Goal: Task Accomplishment & Management: Manage account settings

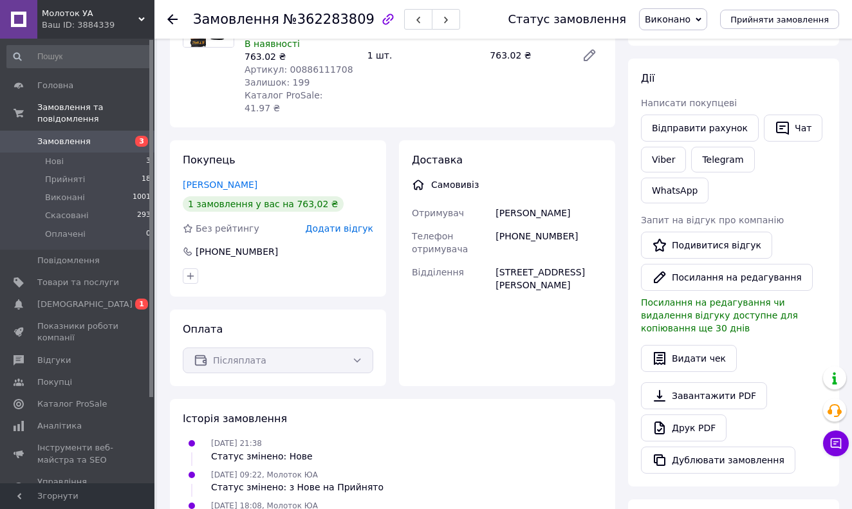
scroll to position [86, 0]
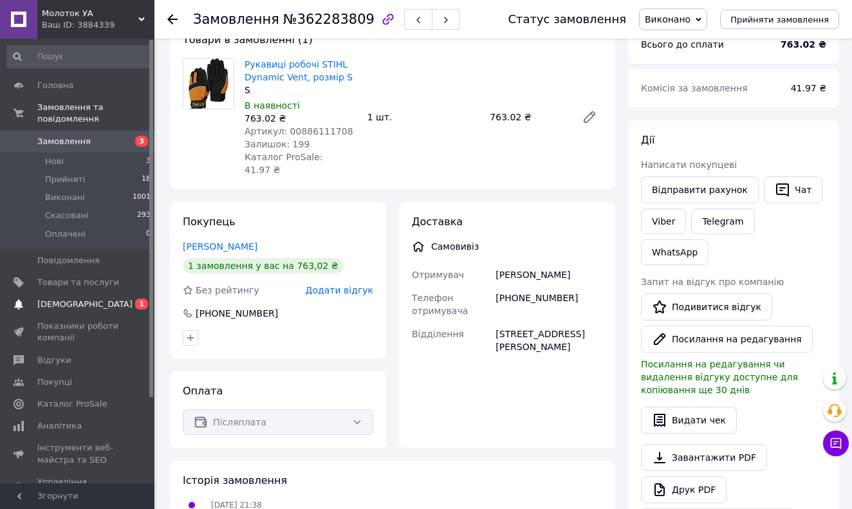
click at [61, 301] on span "[DEMOGRAPHIC_DATA]" at bounding box center [84, 305] width 95 height 12
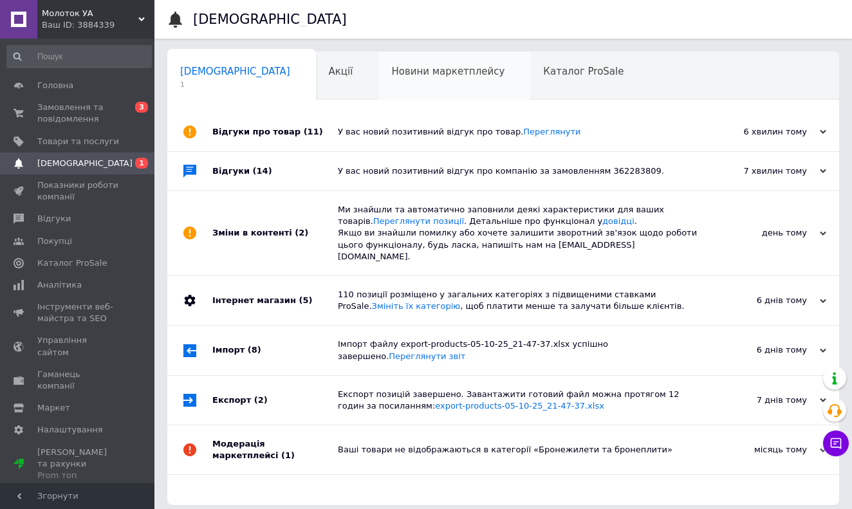
click at [399, 65] on div "Новини маркетплейсу 0" at bounding box center [454, 76] width 152 height 49
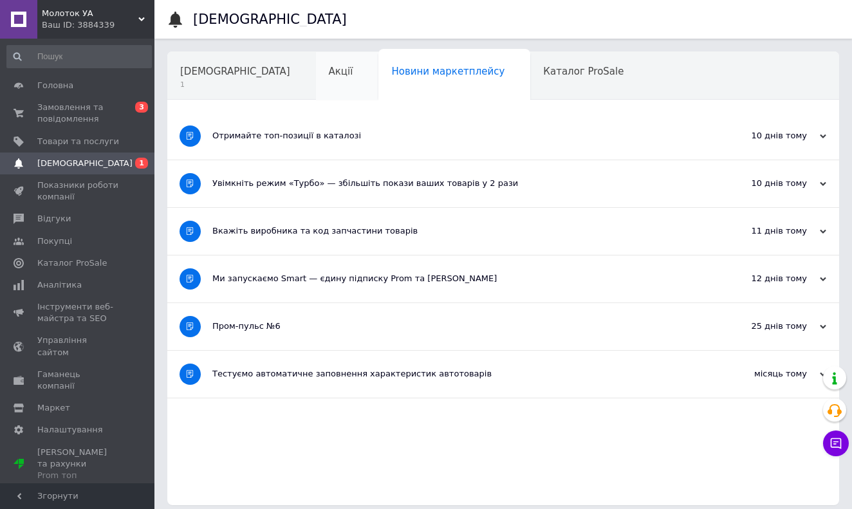
click at [316, 69] on div "Акції" at bounding box center [347, 76] width 63 height 49
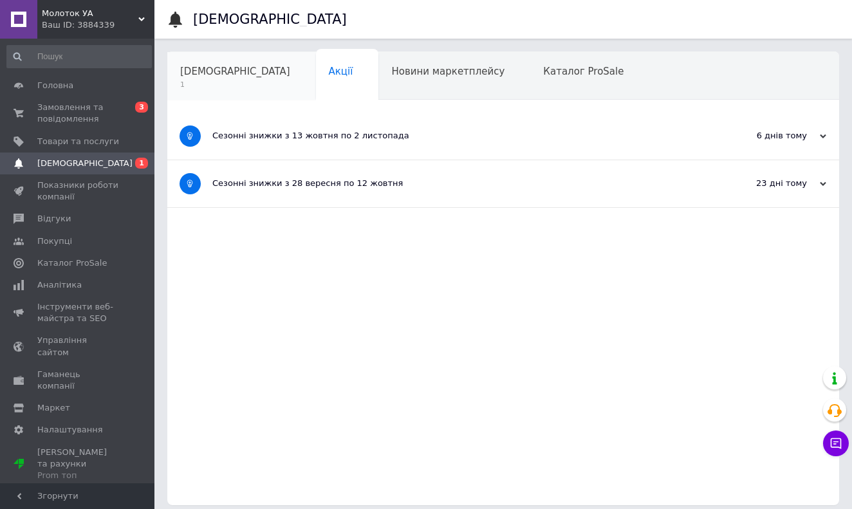
click at [240, 71] on div "Сповіщення 1" at bounding box center [241, 76] width 149 height 49
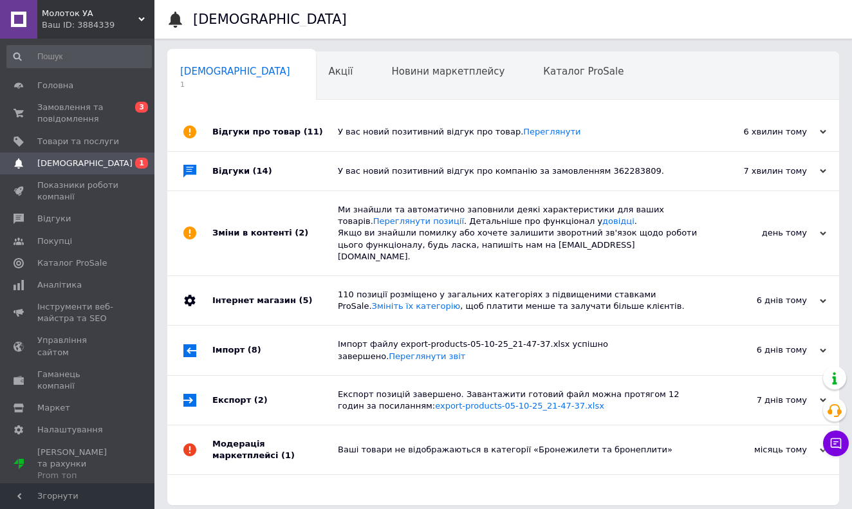
click at [391, 126] on div "У вас новий позитивний відгук про товар. Переглянути" at bounding box center [518, 132] width 360 height 12
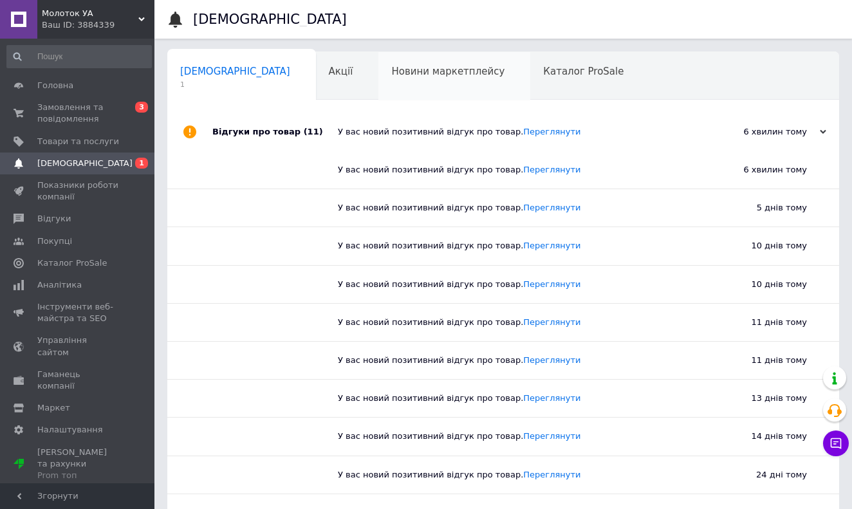
click at [391, 84] on div "Новини маркетплейсу" at bounding box center [454, 76] width 152 height 49
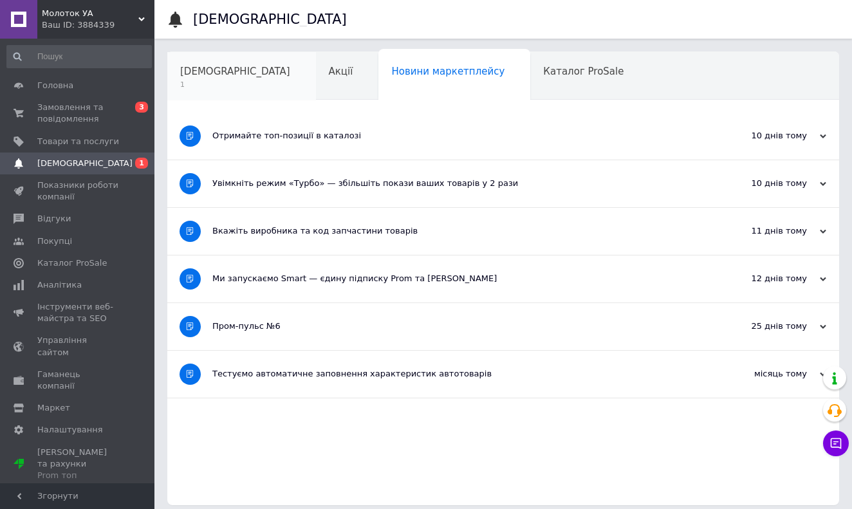
click at [243, 79] on div "Сповіщення 1" at bounding box center [241, 76] width 149 height 49
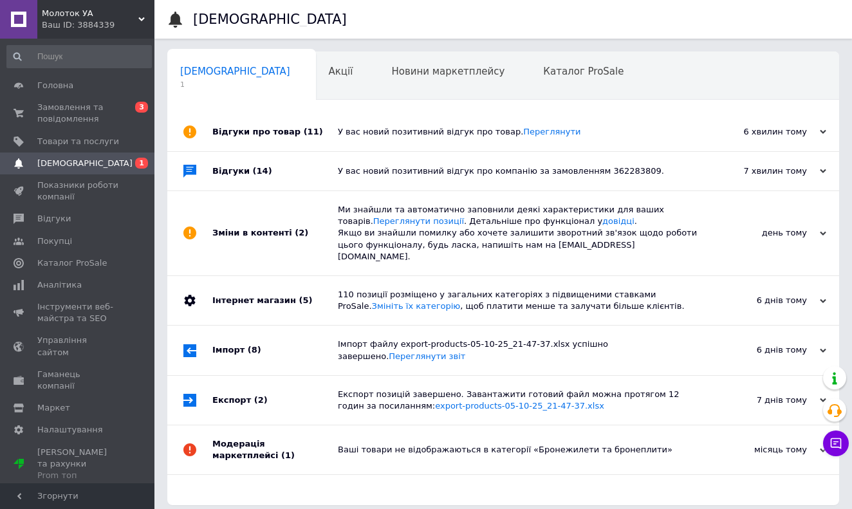
click at [95, 160] on span "[DEMOGRAPHIC_DATA]" at bounding box center [78, 164] width 82 height 12
click at [396, 138] on div "У вас новий позитивний відгук про товар. Переглянути" at bounding box center [518, 132] width 360 height 12
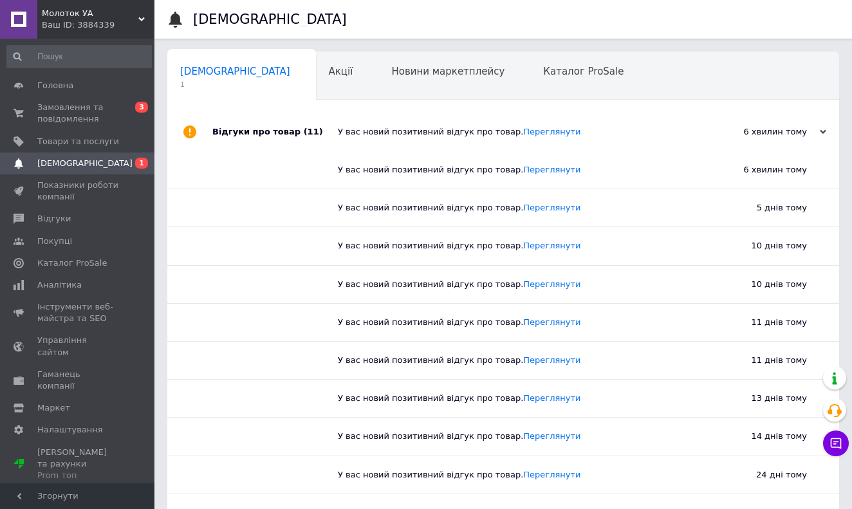
click at [412, 124] on div "У вас новий позитивний відгук про товар. Переглянути" at bounding box center [518, 132] width 360 height 39
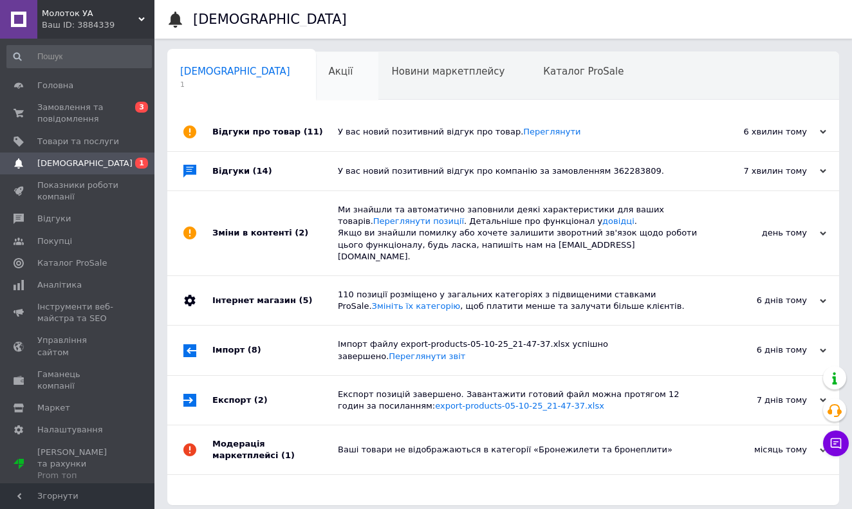
click at [316, 81] on div "Акції" at bounding box center [347, 76] width 63 height 49
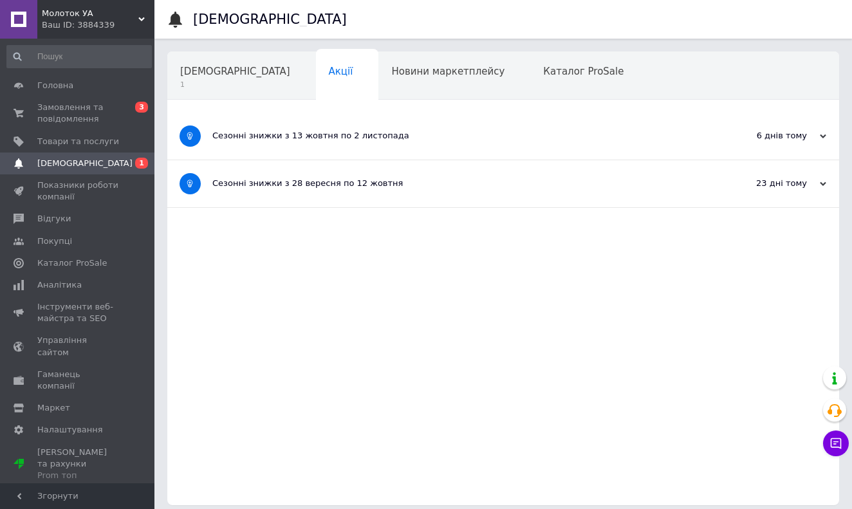
click at [316, 87] on div "Акції" at bounding box center [347, 76] width 63 height 49
click at [57, 219] on span "Відгуки" at bounding box center [53, 219] width 33 height 12
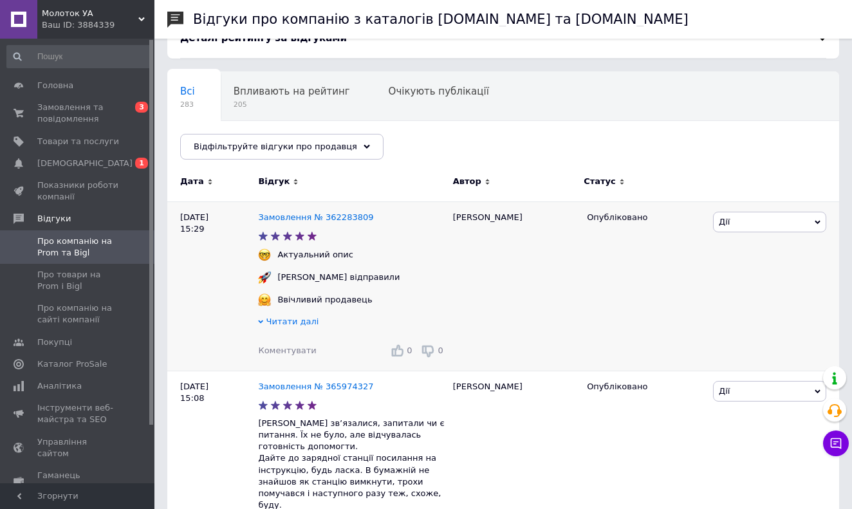
scroll to position [120, 0]
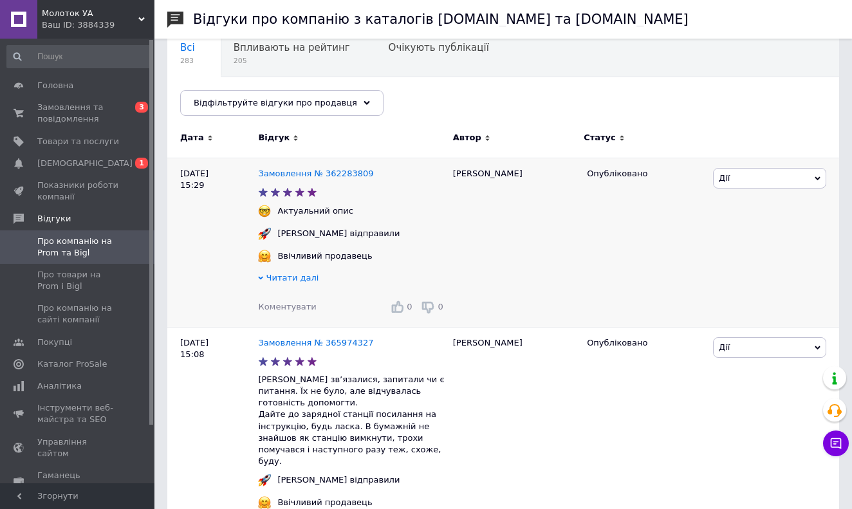
click at [291, 275] on span "Читати далі" at bounding box center [292, 278] width 53 height 10
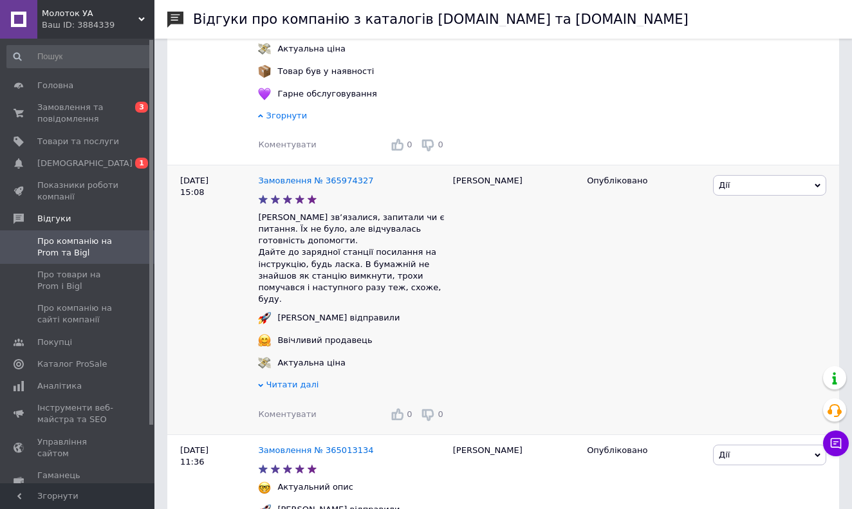
scroll to position [346, 0]
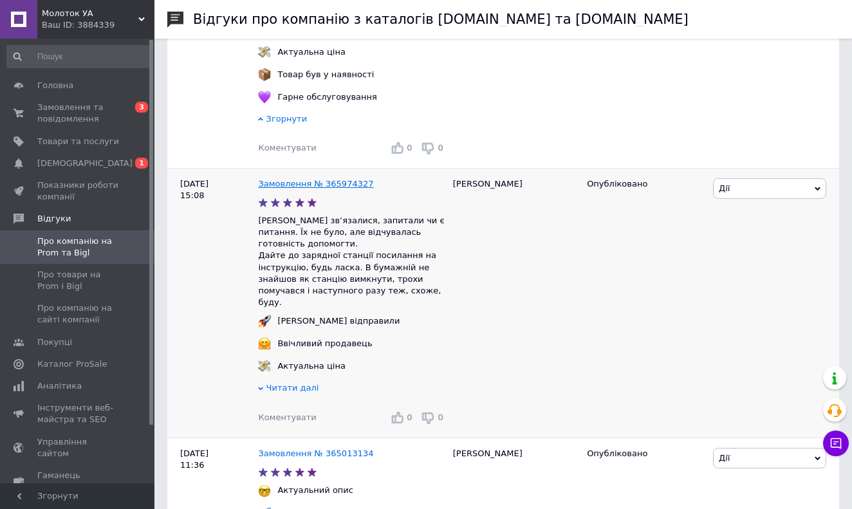
click at [309, 182] on link "Замовлення № 365974327" at bounding box center [315, 184] width 115 height 10
click at [104, 165] on span "[DEMOGRAPHIC_DATA]" at bounding box center [78, 164] width 82 height 12
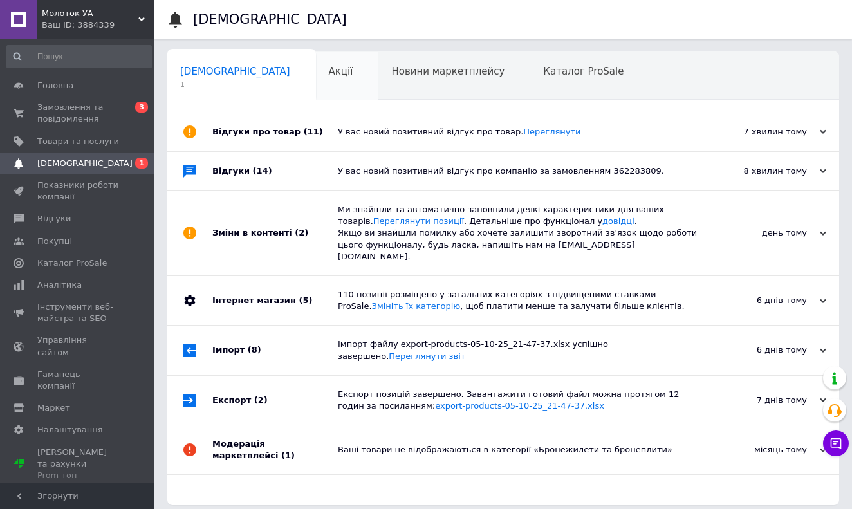
click at [329, 71] on span "Акції" at bounding box center [341, 72] width 24 height 12
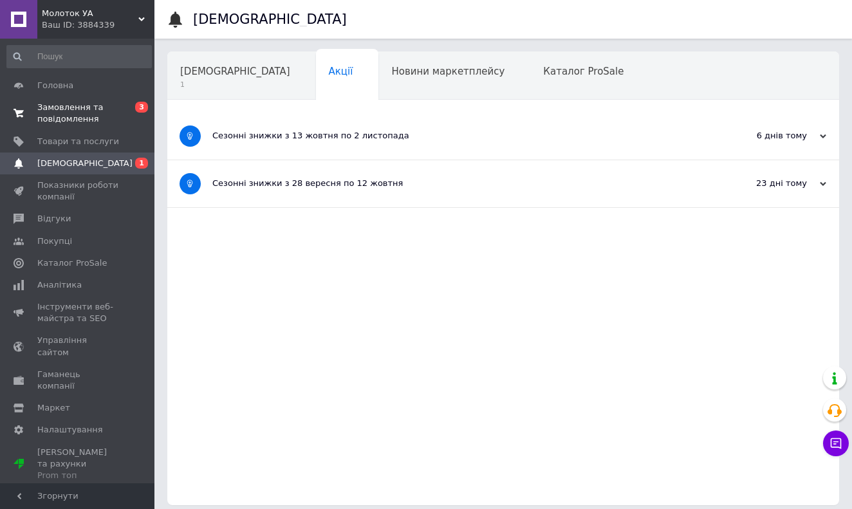
click at [91, 106] on span "Замовлення та повідомлення" at bounding box center [78, 113] width 82 height 23
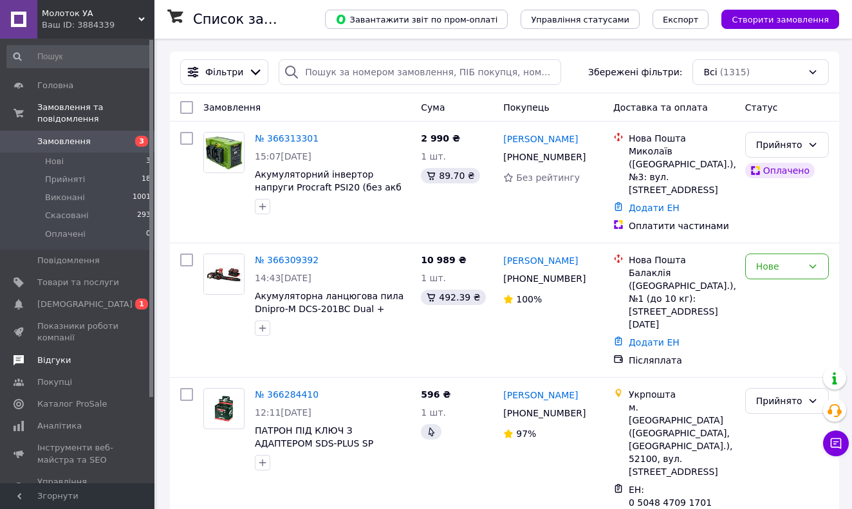
click at [54, 356] on span "Відгуки" at bounding box center [53, 361] width 33 height 12
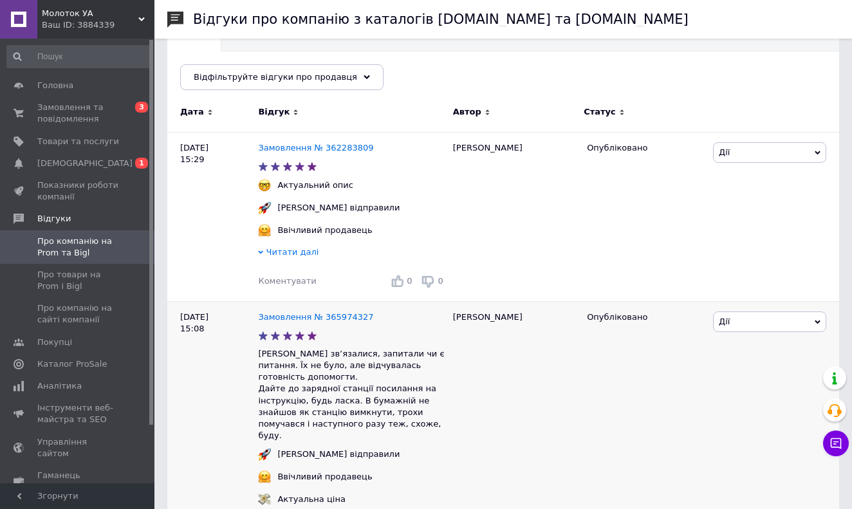
scroll to position [146, 0]
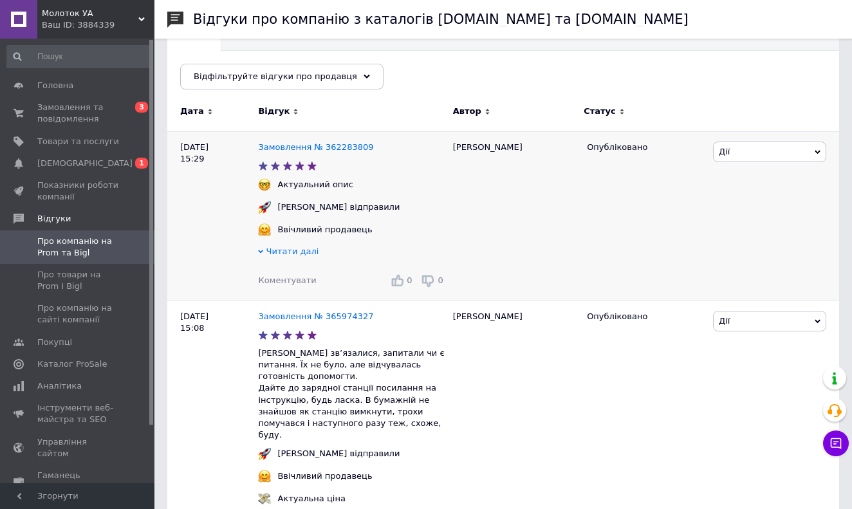
click at [280, 253] on span "Читати далі" at bounding box center [292, 252] width 53 height 10
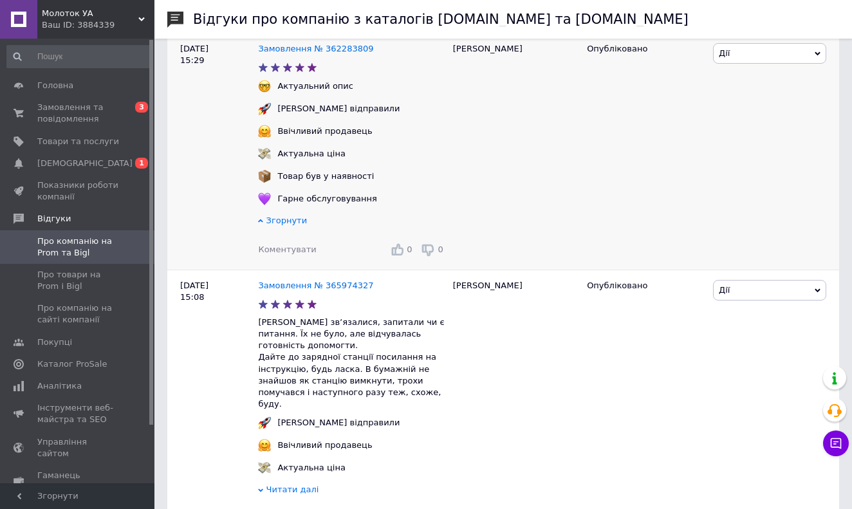
scroll to position [214, 0]
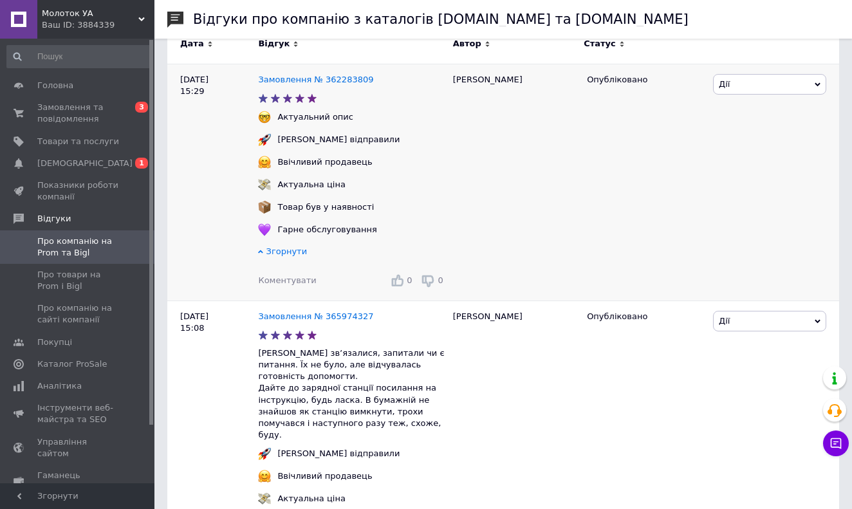
click at [317, 73] on div "Замовлення № 362283809" at bounding box center [316, 79] width 120 height 17
click at [315, 78] on link "Замовлення № 362283809" at bounding box center [315, 80] width 115 height 10
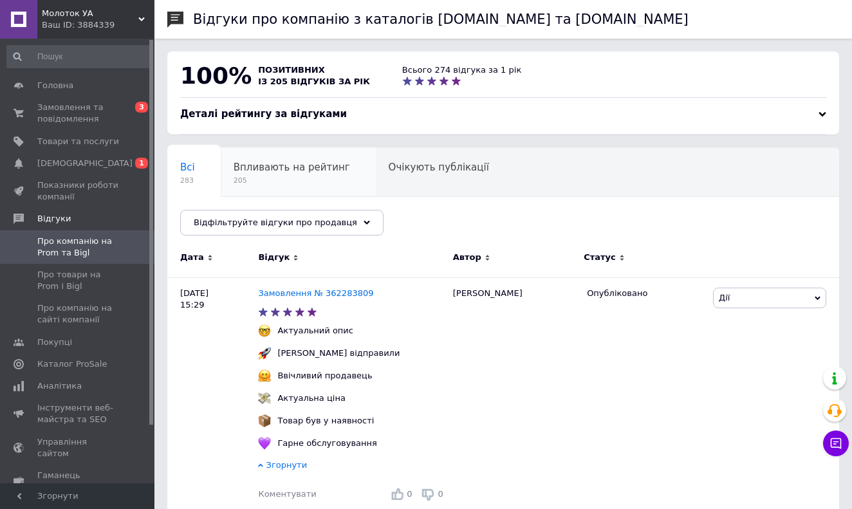
scroll to position [0, 0]
click at [103, 172] on link "Сповіщення 0 1" at bounding box center [79, 164] width 158 height 22
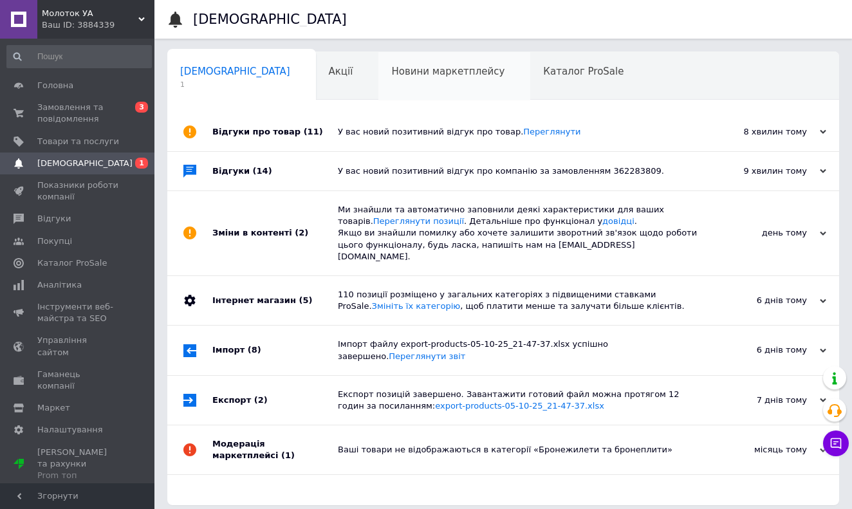
click at [378, 80] on div "Новини маркетплейсу 0" at bounding box center [454, 76] width 152 height 49
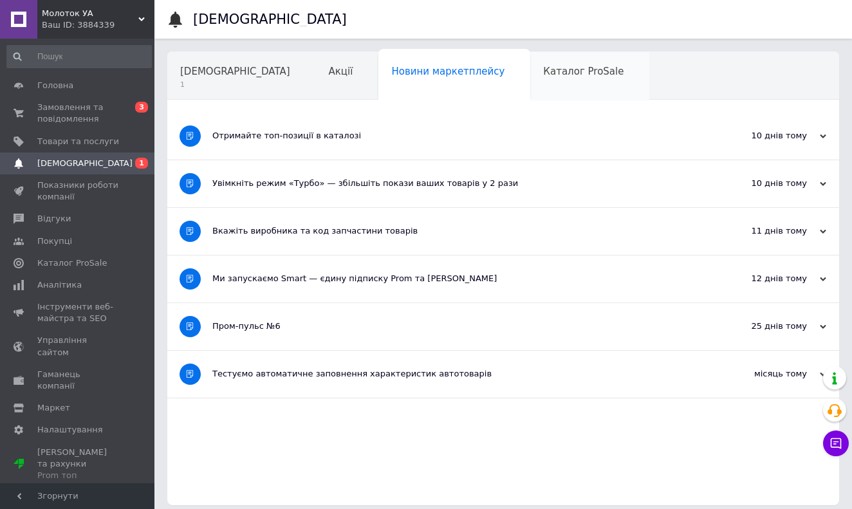
click at [530, 81] on div "Каталог ProSale" at bounding box center [589, 76] width 119 height 49
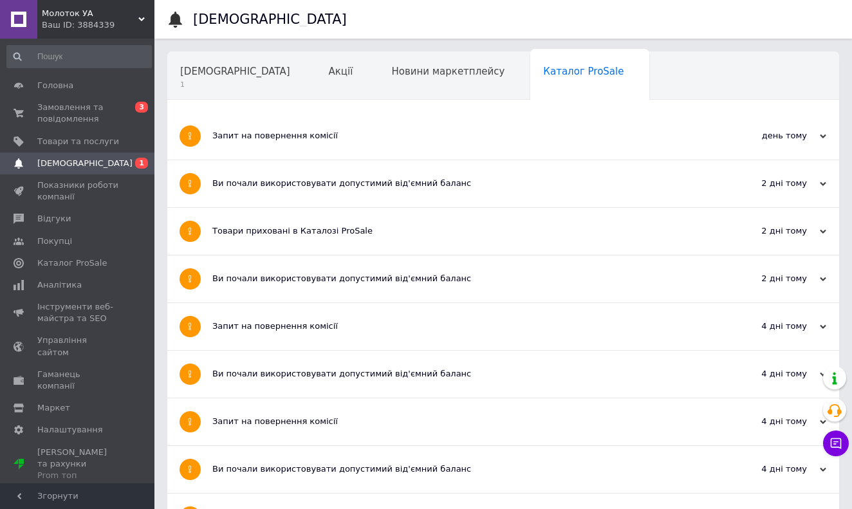
click at [308, 101] on div "Навчання та заходи" at bounding box center [237, 125] width 141 height 49
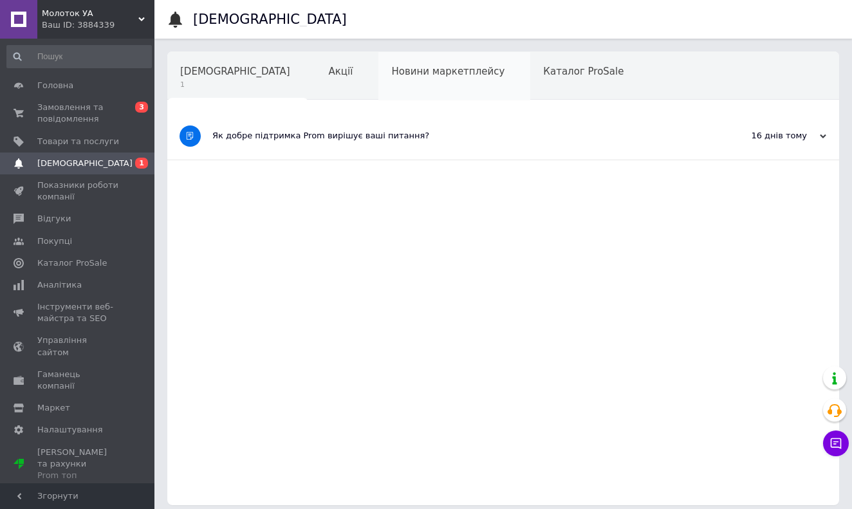
click at [410, 85] on div "Новини маркетплейсу" at bounding box center [454, 76] width 152 height 49
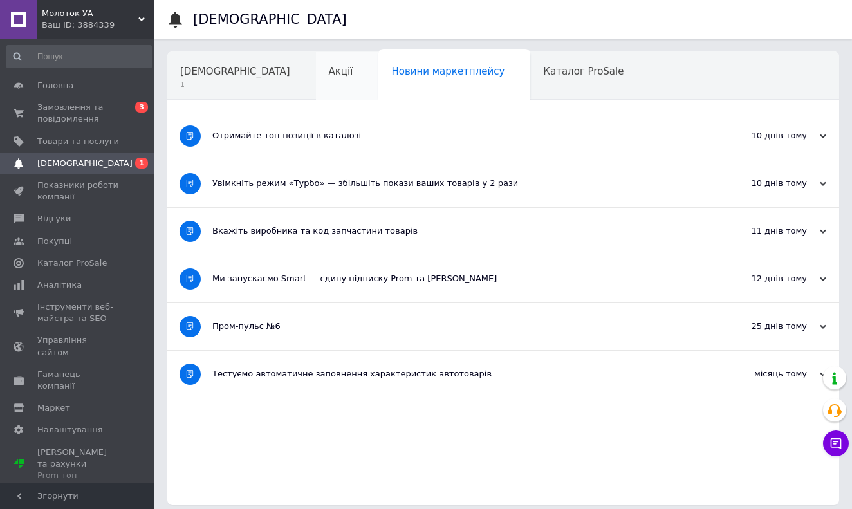
click at [316, 84] on div "Акції" at bounding box center [347, 76] width 63 height 49
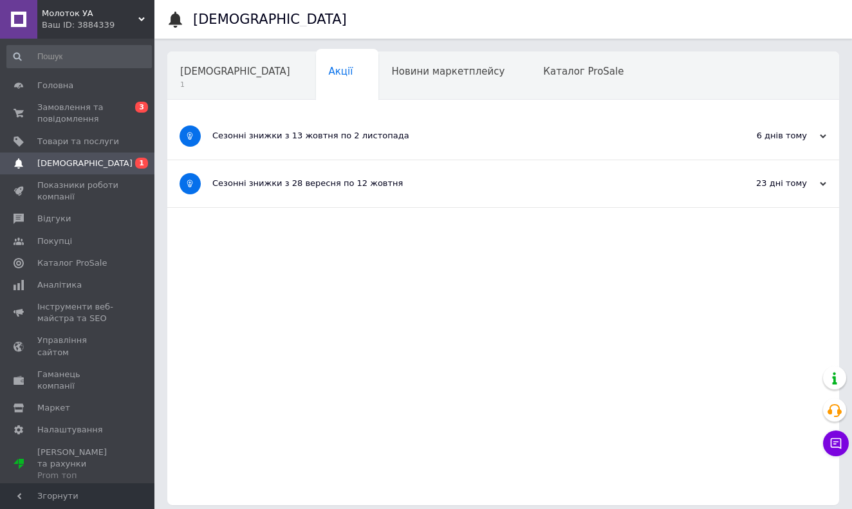
click at [234, 106] on div "Сповіщення 1 Акції Новини маркетплейсу Каталог ProSale Навчання та заходи Ok Ві…" at bounding box center [503, 278] width 672 height 454
click at [219, 89] on span "1" at bounding box center [235, 85] width 110 height 10
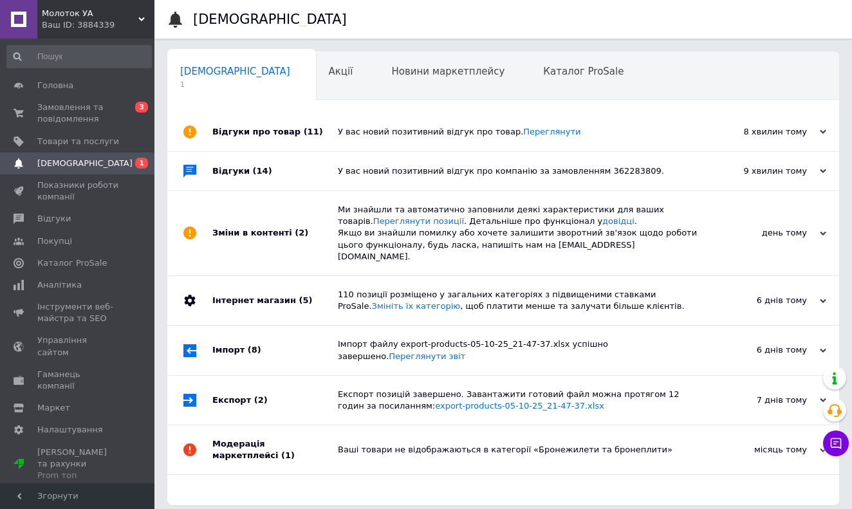
click at [366, 143] on div "У вас новий позитивний відгук про товар. Переглянути" at bounding box center [518, 132] width 360 height 39
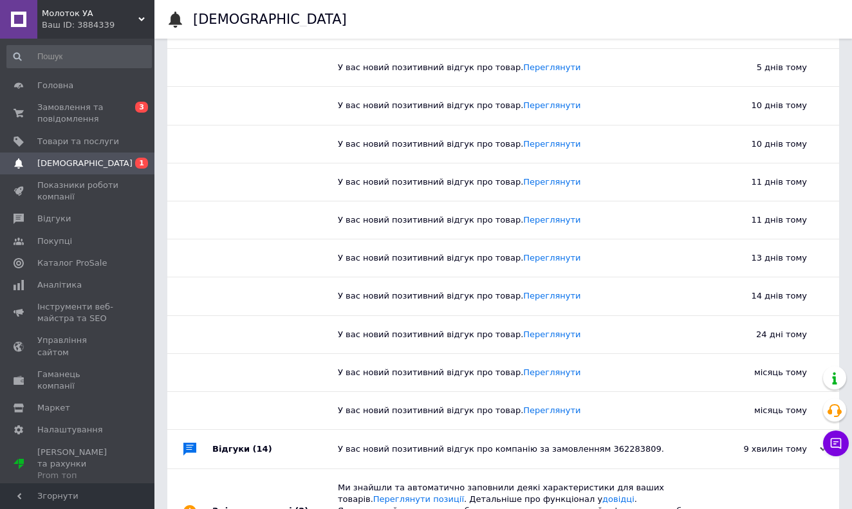
scroll to position [43, 0]
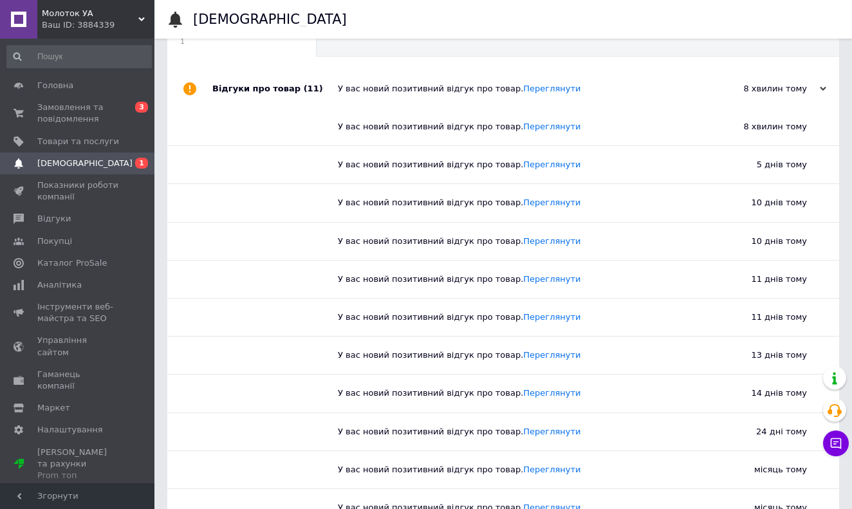
click at [395, 89] on div "У вас новий позитивний відгук про товар. Переглянути" at bounding box center [518, 89] width 360 height 12
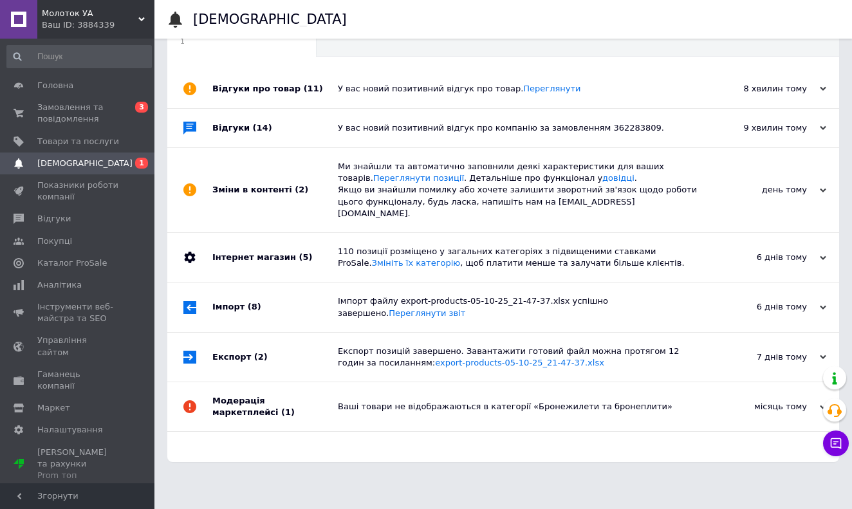
click at [398, 124] on div "У вас новий позитивний відгук про компанію за замовленням 362283809." at bounding box center [518, 128] width 360 height 12
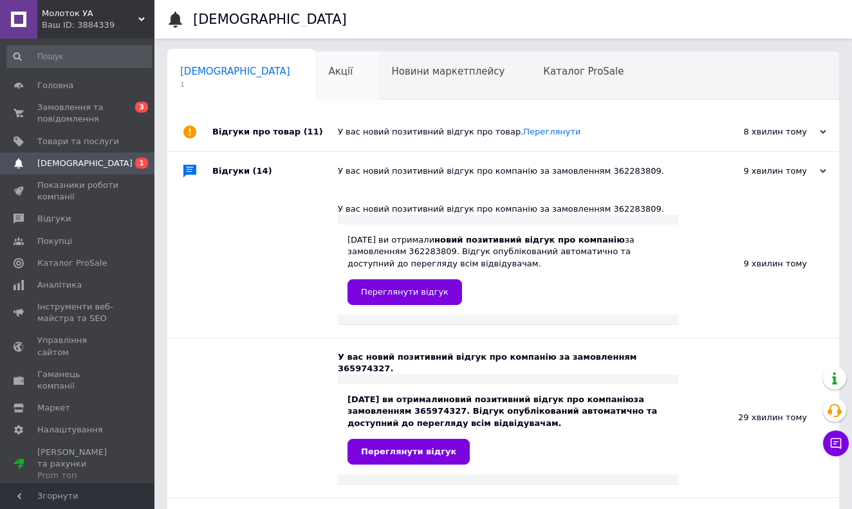
scroll to position [0, 0]
click at [316, 85] on div "Акції" at bounding box center [347, 76] width 63 height 49
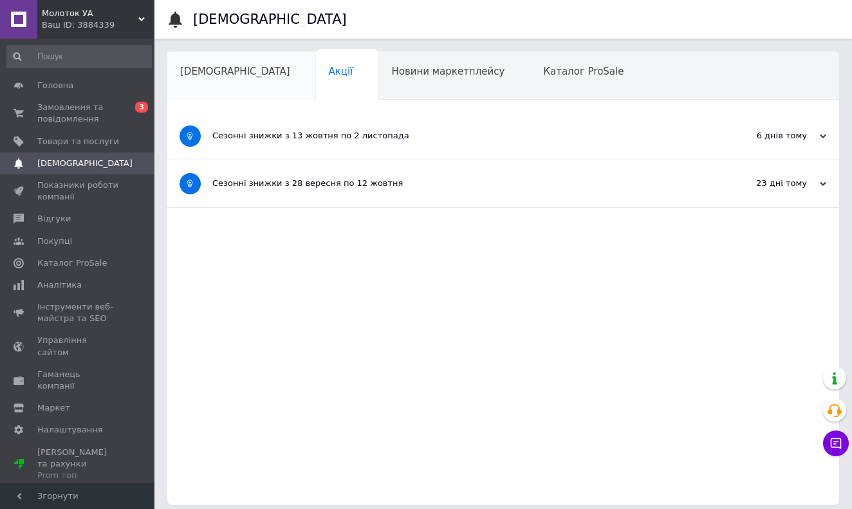
click at [221, 82] on div "[DEMOGRAPHIC_DATA]" at bounding box center [241, 76] width 149 height 49
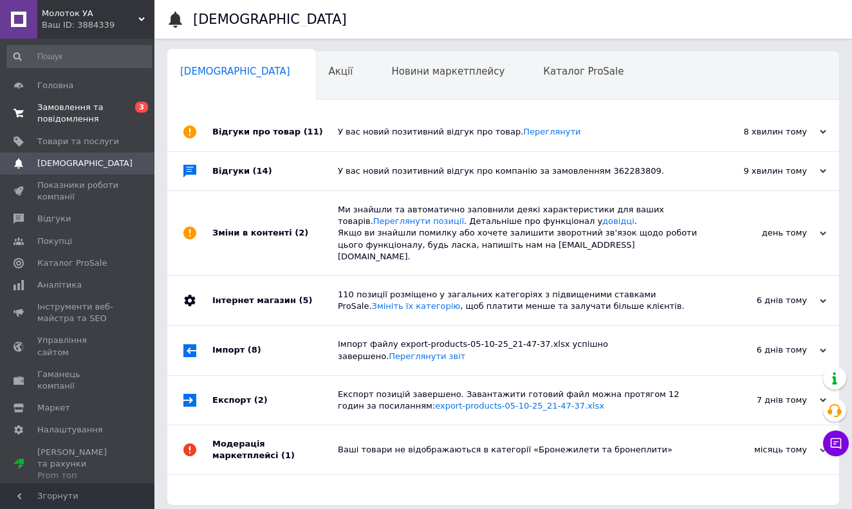
click at [75, 108] on span "Замовлення та повідомлення" at bounding box center [78, 113] width 82 height 23
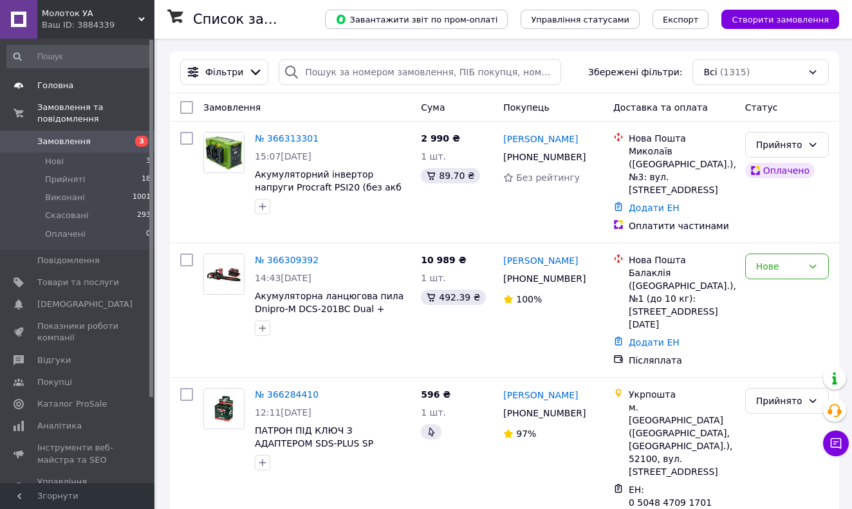
click at [64, 89] on span "Головна" at bounding box center [55, 86] width 36 height 12
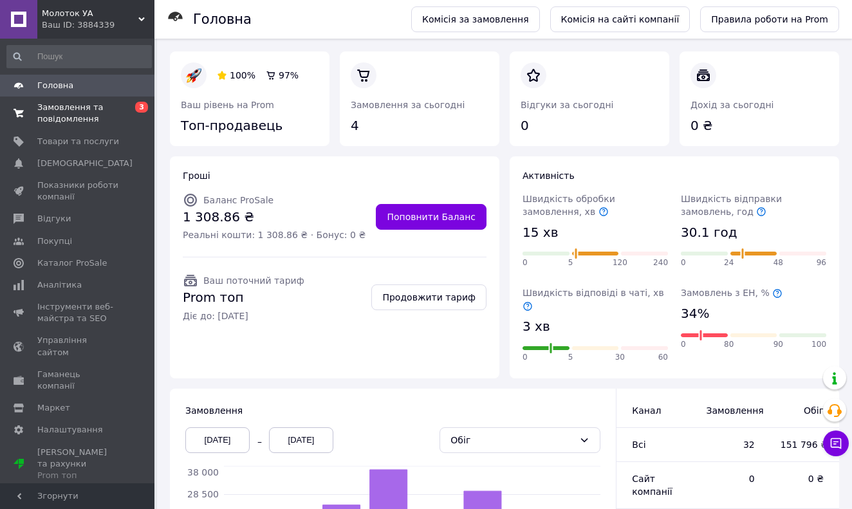
click at [84, 117] on span "Замовлення та повідомлення" at bounding box center [78, 113] width 82 height 23
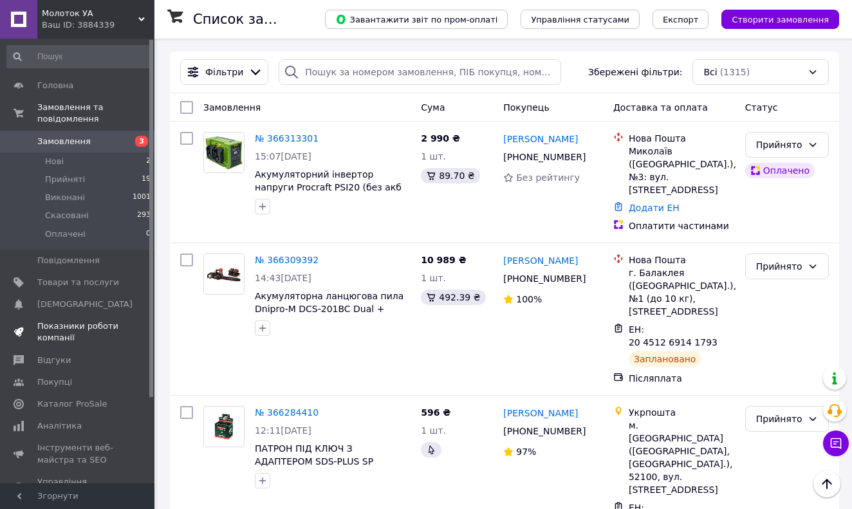
click at [75, 328] on span "Показники роботи компанії" at bounding box center [78, 332] width 82 height 23
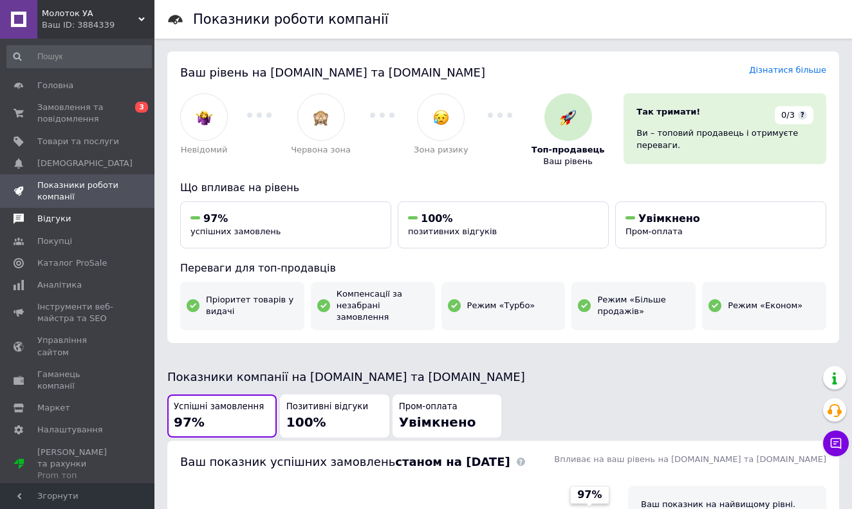
click at [57, 215] on span "Відгуки" at bounding box center [53, 219] width 33 height 12
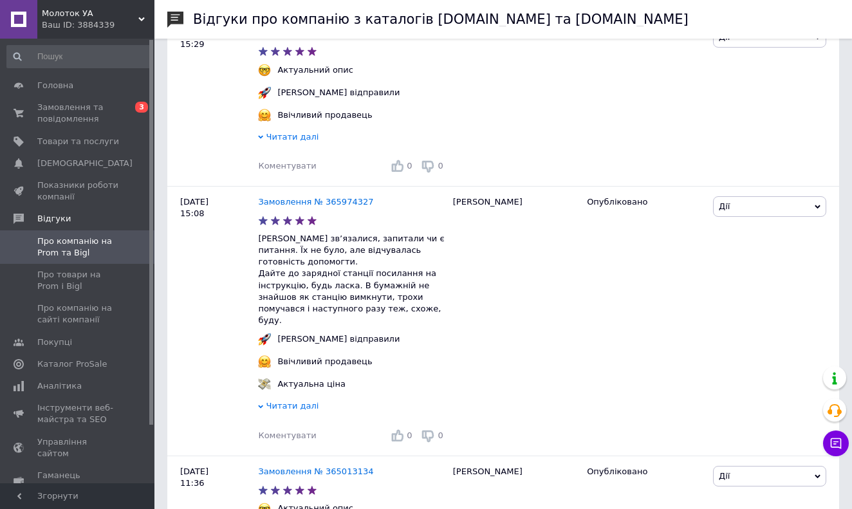
scroll to position [263, 0]
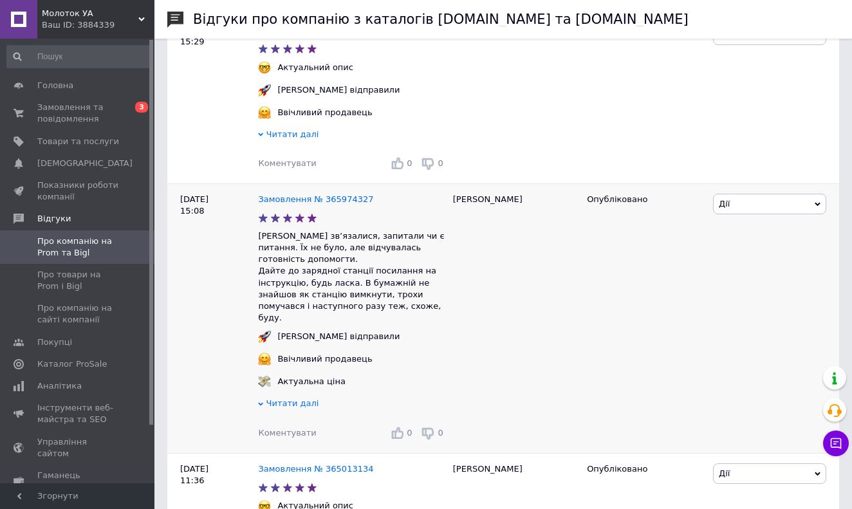
click at [287, 398] on span "Читати далі" at bounding box center [292, 403] width 53 height 10
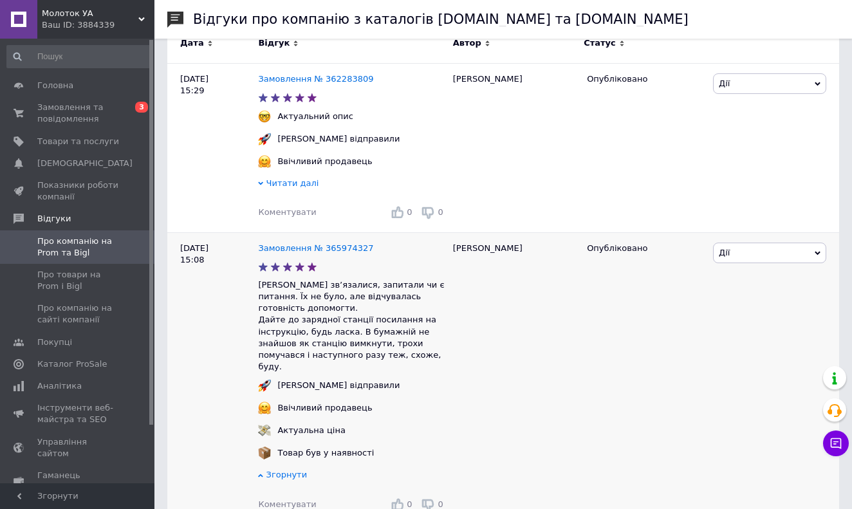
scroll to position [214, 0]
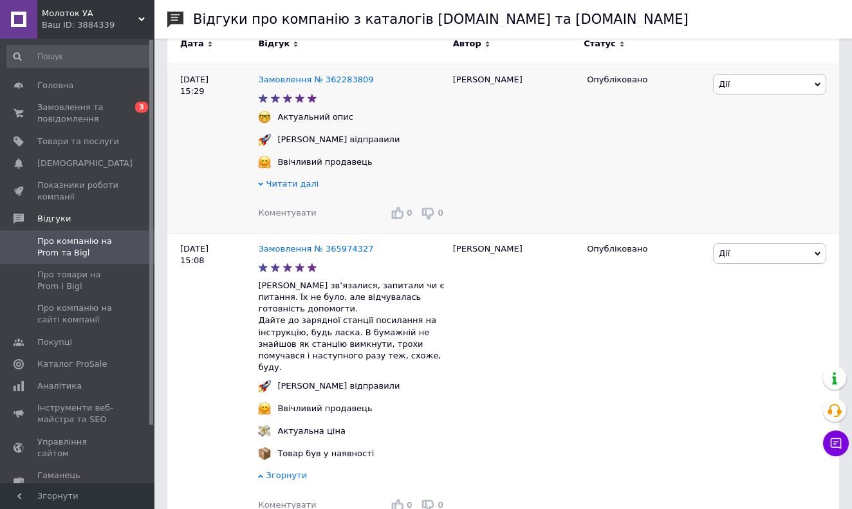
click at [269, 185] on span "Читати далі" at bounding box center [292, 184] width 53 height 10
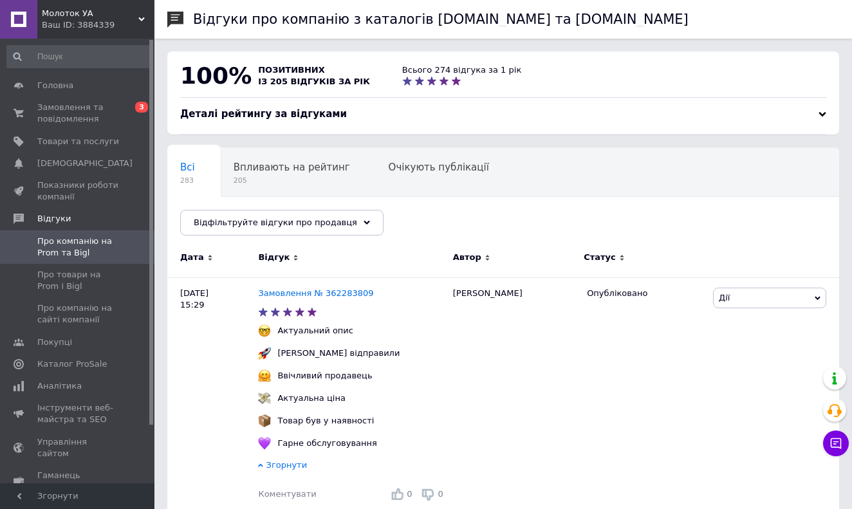
scroll to position [0, 0]
click at [77, 112] on span "Замовлення та повідомлення" at bounding box center [78, 113] width 82 height 23
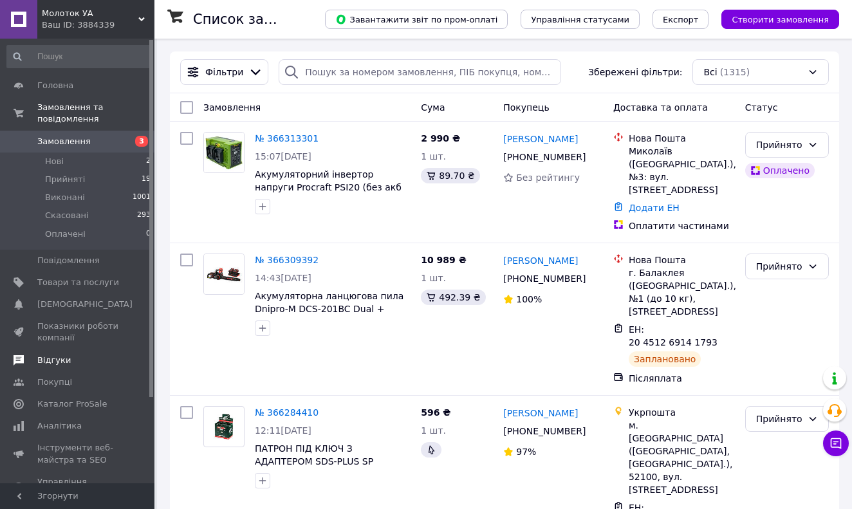
click at [62, 361] on span "Відгуки" at bounding box center [53, 361] width 33 height 12
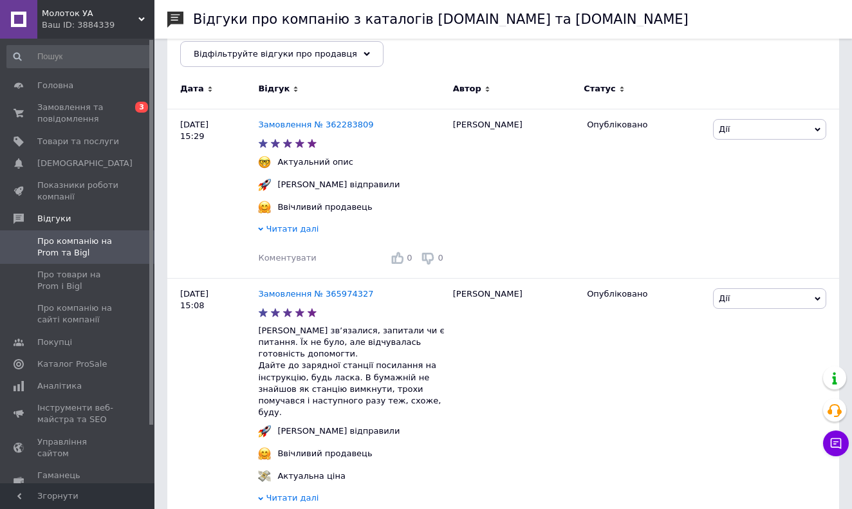
scroll to position [170, 0]
click at [75, 117] on span "Замовлення та повідомлення" at bounding box center [78, 113] width 82 height 23
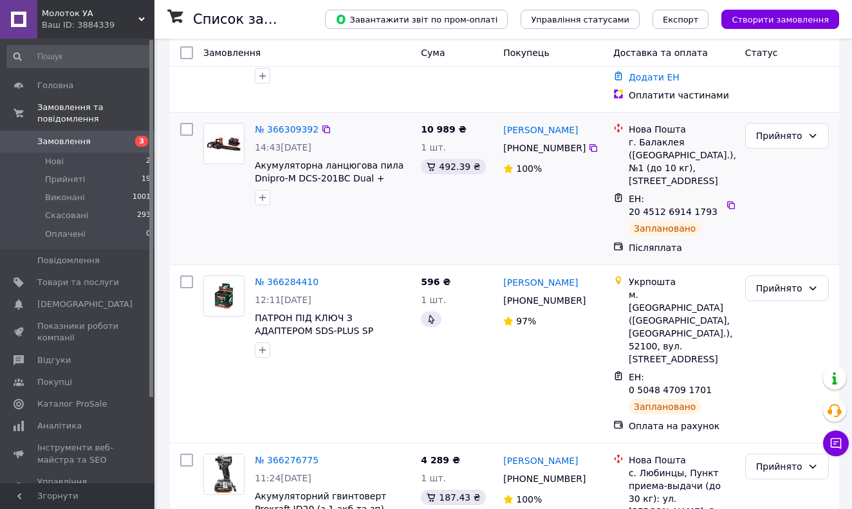
scroll to position [131, 0]
click at [51, 361] on span "Відгуки" at bounding box center [53, 361] width 33 height 12
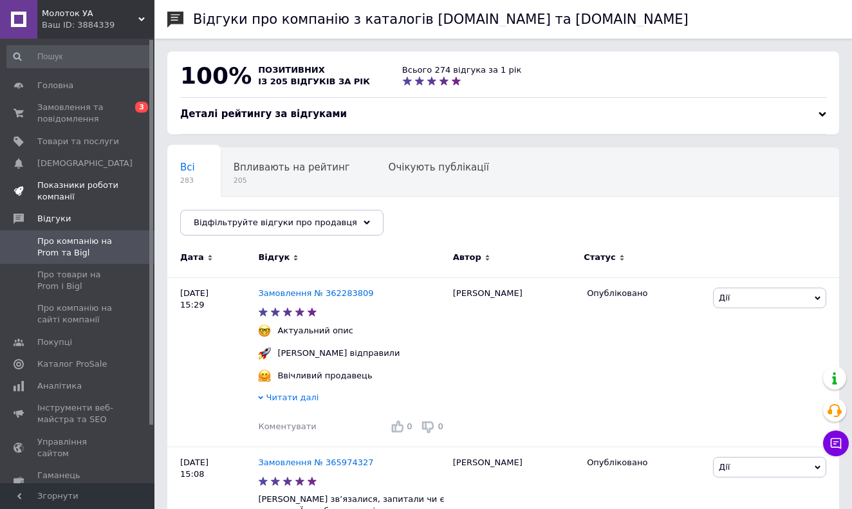
click at [64, 193] on span "Показники роботи компанії" at bounding box center [78, 191] width 82 height 23
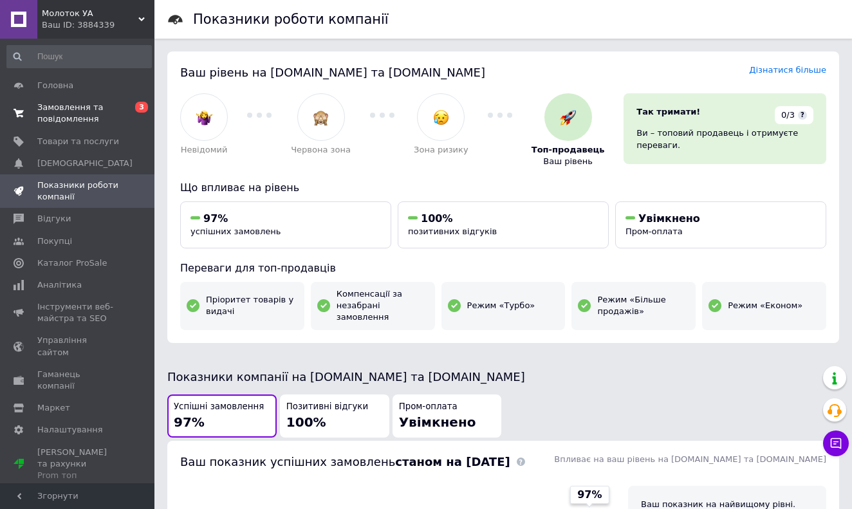
click at [79, 115] on span "Замовлення та повідомлення" at bounding box center [78, 113] width 82 height 23
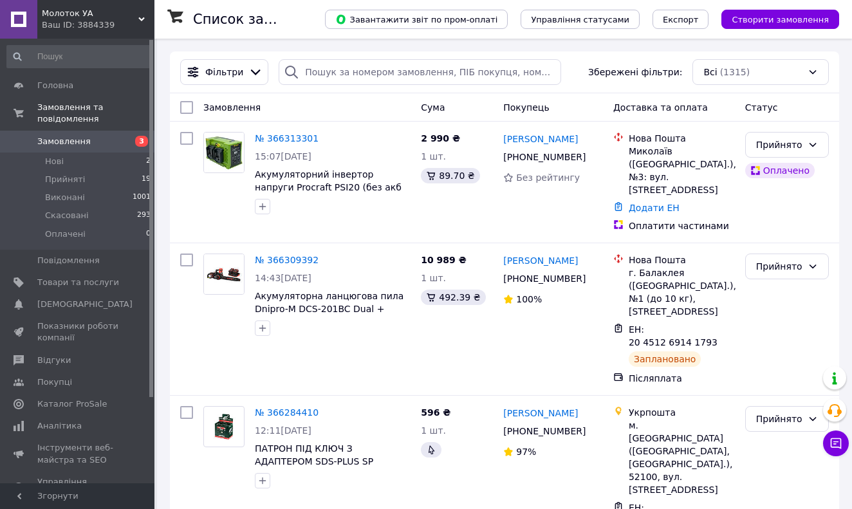
click at [108, 136] on span "Замовлення" at bounding box center [78, 142] width 82 height 12
click at [84, 115] on span "Замовлення та повідомлення" at bounding box center [95, 113] width 117 height 23
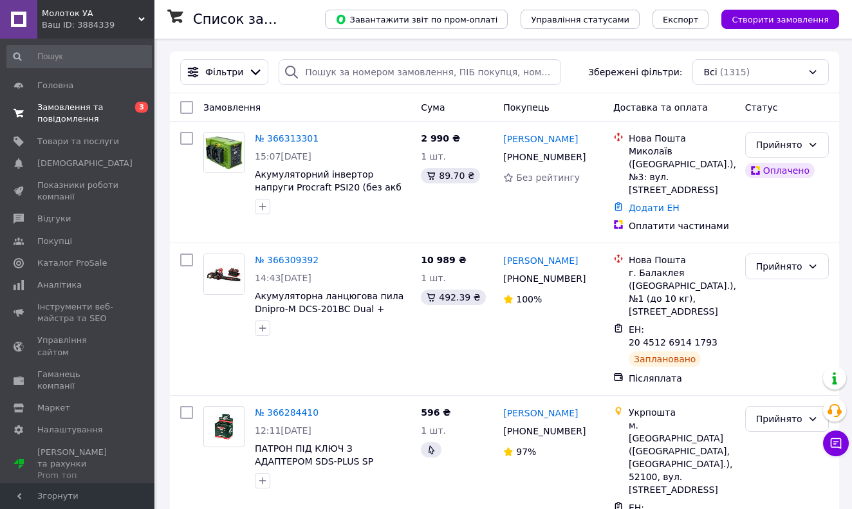
click at [68, 112] on span "Замовлення та повідомлення" at bounding box center [78, 113] width 82 height 23
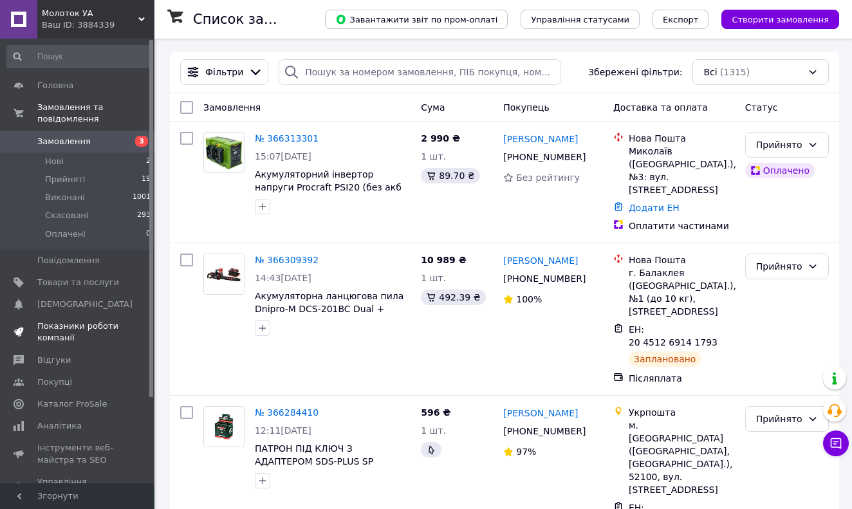
click at [68, 322] on span "Показники роботи компанії" at bounding box center [78, 332] width 82 height 23
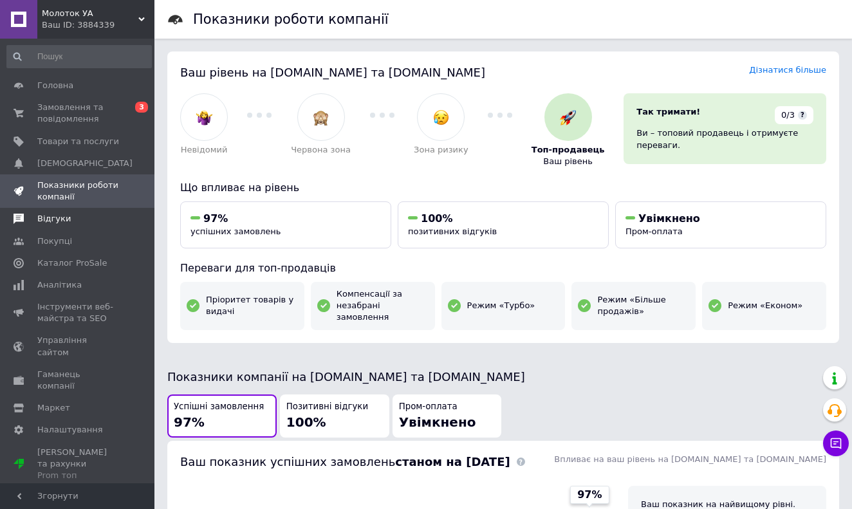
click at [55, 222] on span "Відгуки" at bounding box center [53, 219] width 33 height 12
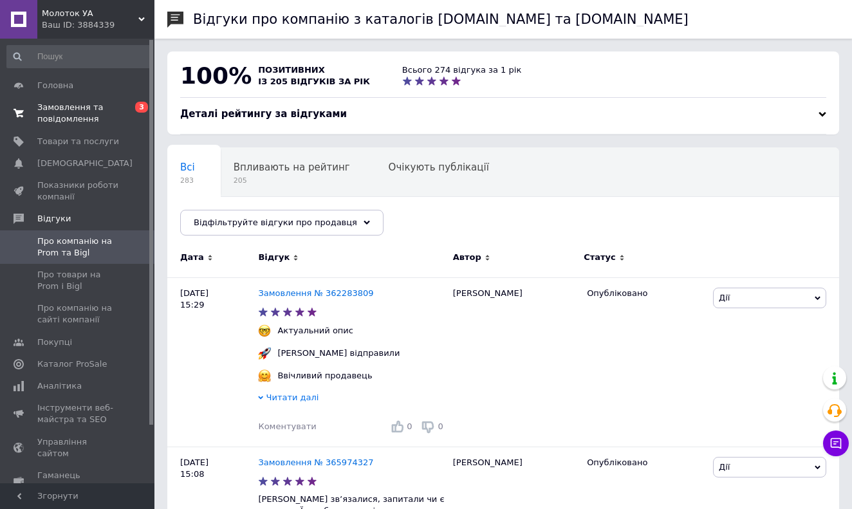
click at [73, 116] on span "Замовлення та повідомлення" at bounding box center [78, 113] width 82 height 23
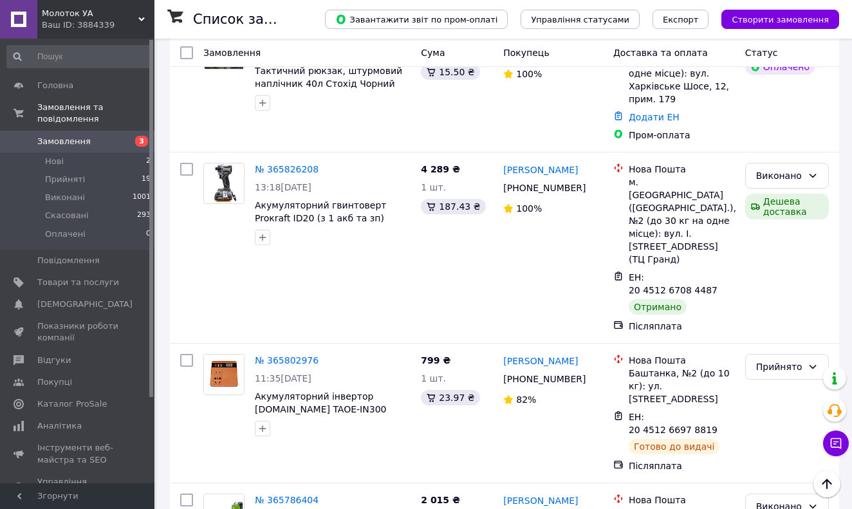
scroll to position [2400, 0]
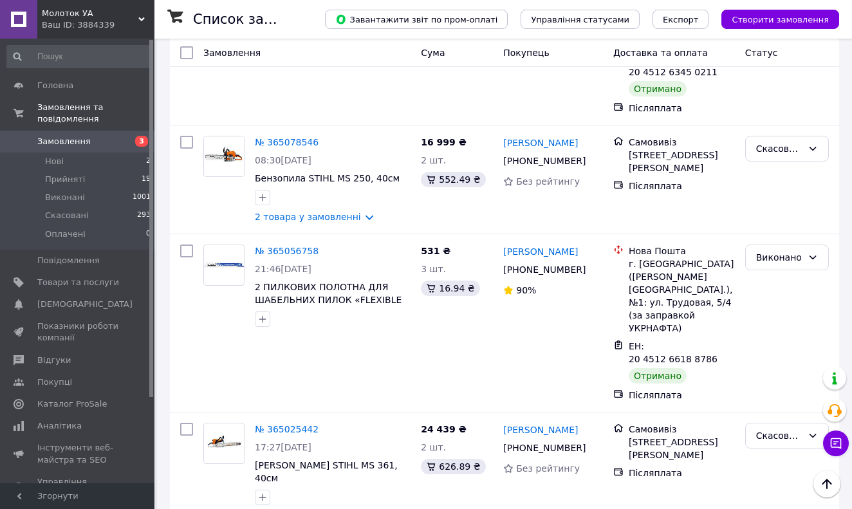
scroll to position [2496, 0]
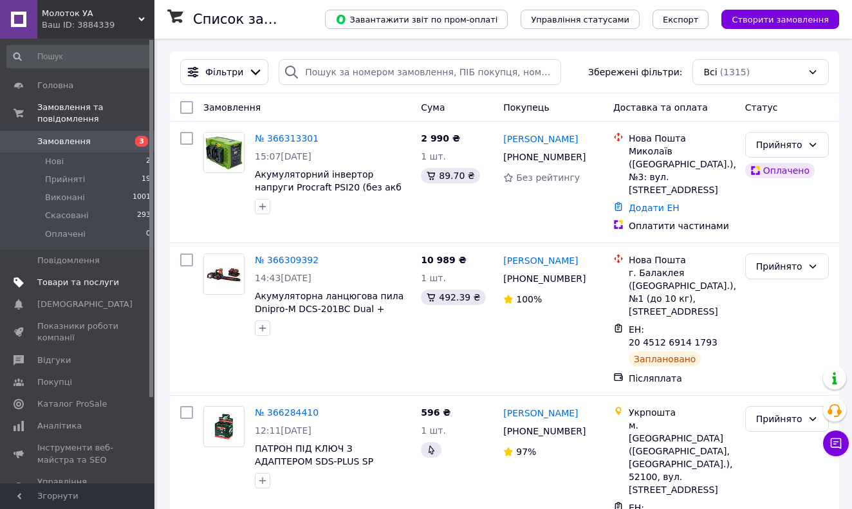
click at [51, 281] on span "Товари та послуги" at bounding box center [78, 283] width 82 height 12
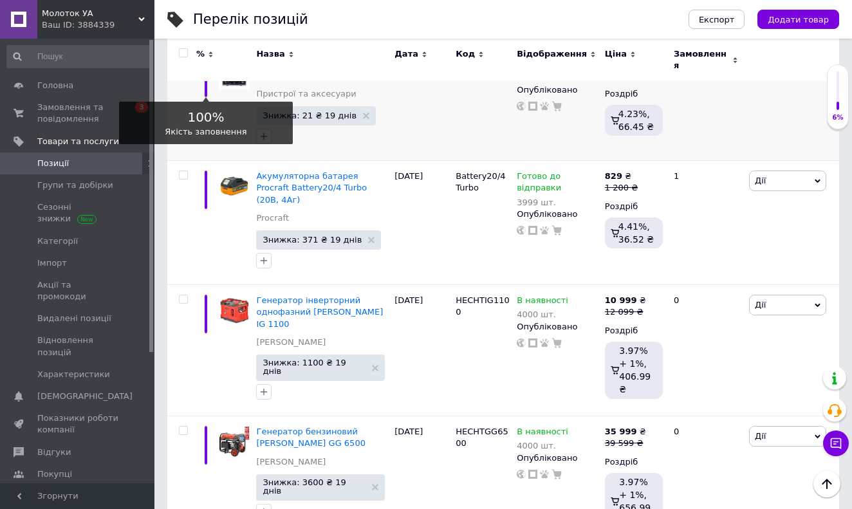
scroll to position [1161, 0]
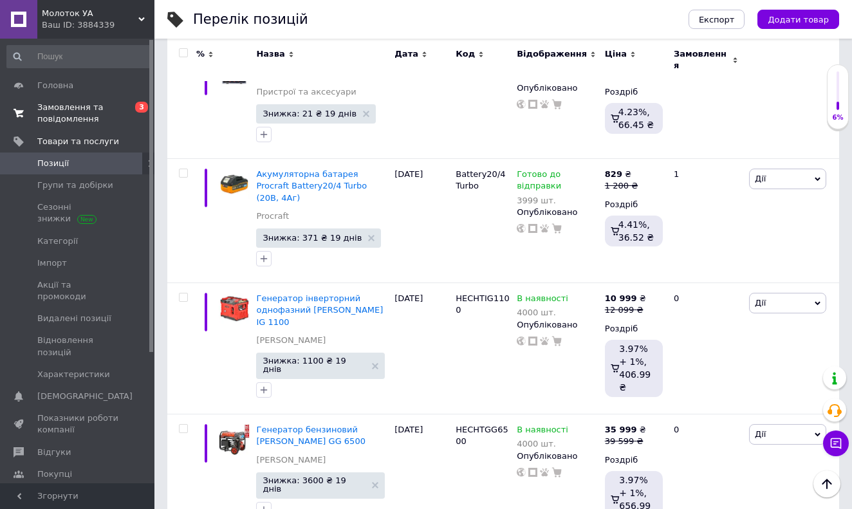
click at [90, 106] on span "Замовлення та повідомлення" at bounding box center [78, 113] width 82 height 23
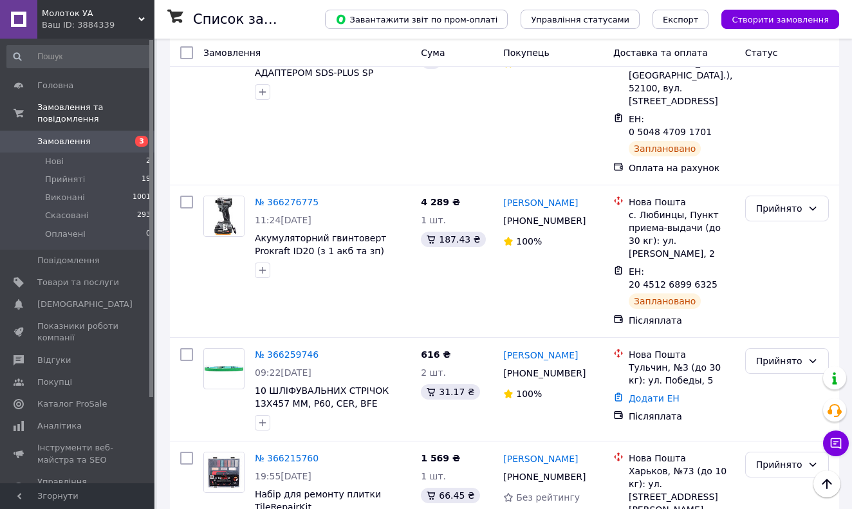
scroll to position [398, 0]
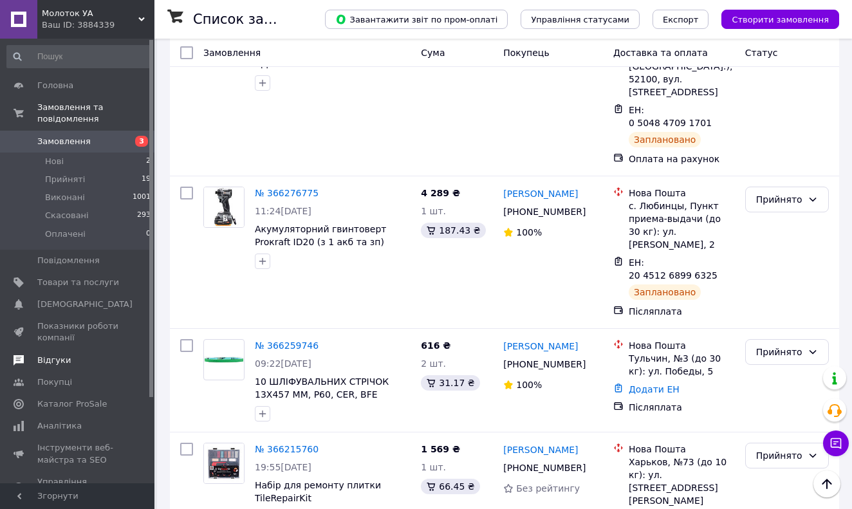
click at [61, 366] on link "Відгуки" at bounding box center [79, 361] width 158 height 22
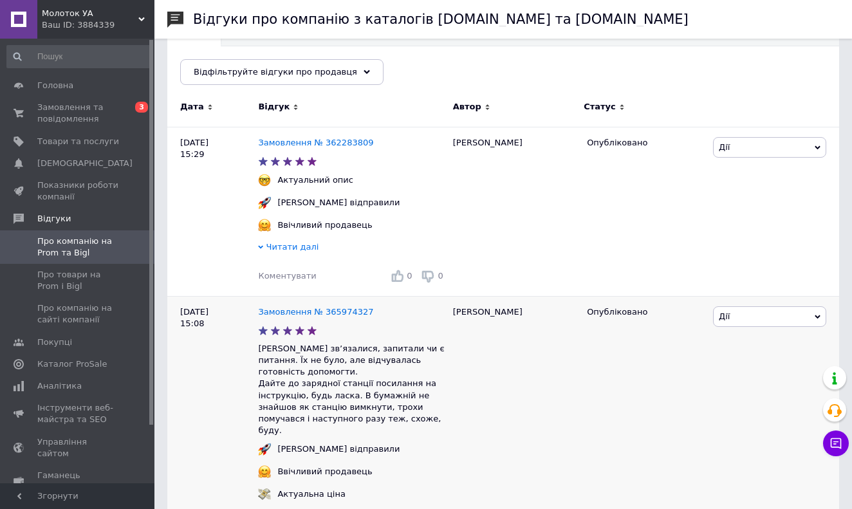
scroll to position [167, 0]
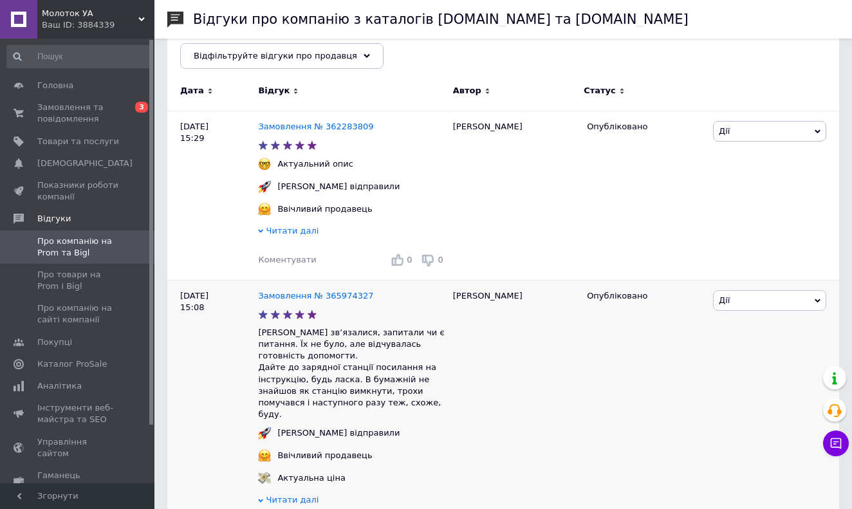
click at [278, 290] on div "Замовлення № 365974327" at bounding box center [316, 296] width 120 height 17
click at [278, 295] on link "Замовлення № 365974327" at bounding box center [315, 296] width 115 height 10
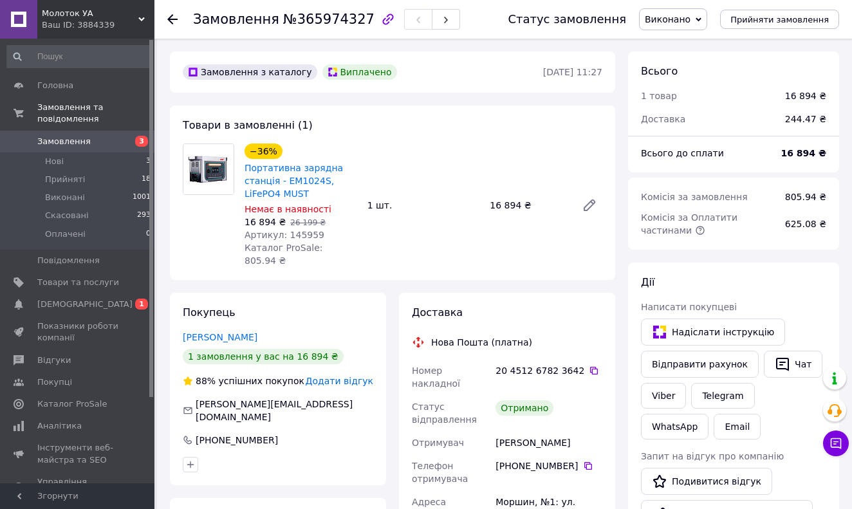
click at [171, 21] on icon at bounding box center [172, 19] width 10 height 10
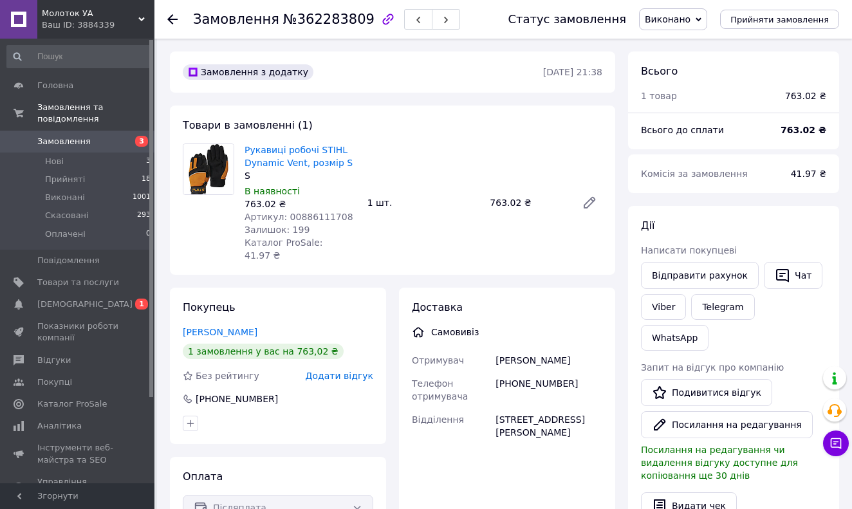
click at [170, 26] on div at bounding box center [180, 19] width 26 height 39
click at [173, 19] on use at bounding box center [172, 19] width 10 height 10
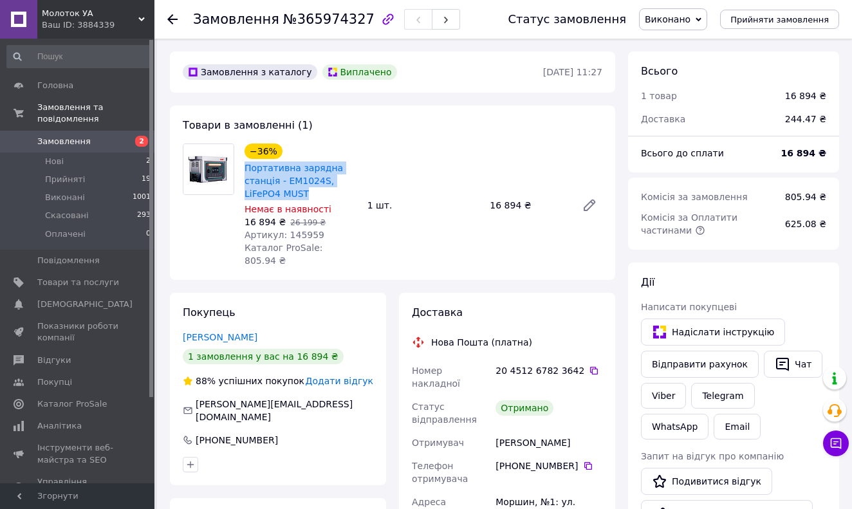
drag, startPoint x: 243, startPoint y: 164, endPoint x: 309, endPoint y: 194, distance: 72.6
click at [309, 194] on div "−36% Портативна зарядна станція - EM1024S, LiFePO4 MUST Немає в наявності 16 89…" at bounding box center [300, 205] width 123 height 129
copy link "Портативна зарядна станція - EM1024S, LiFePO4 MUST"
